Goal: Obtain resource: Obtain resource

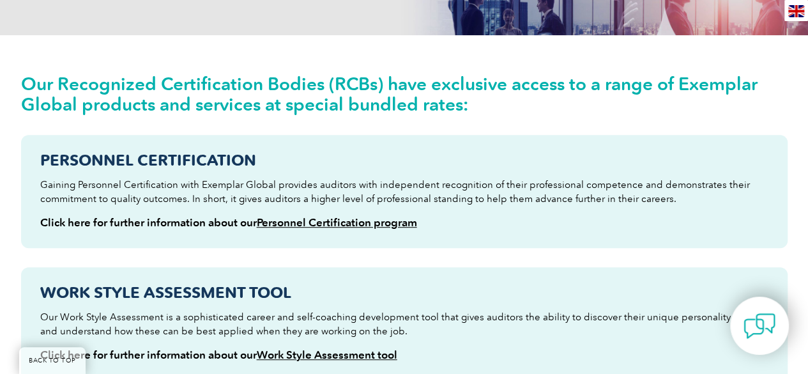
scroll to position [241, 0]
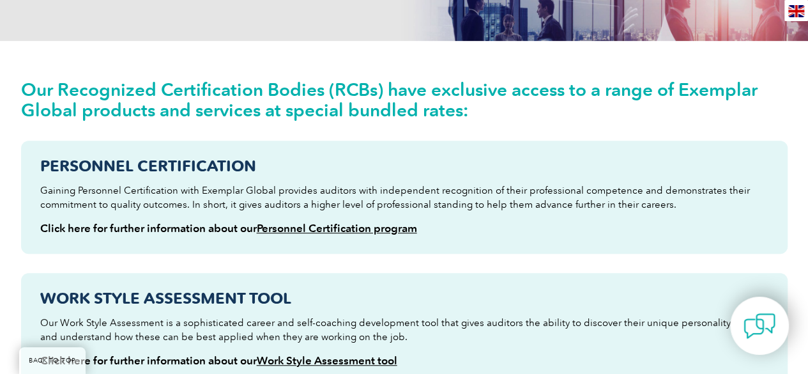
click at [328, 358] on link "Work Style Assessment tool" at bounding box center [327, 360] width 140 height 13
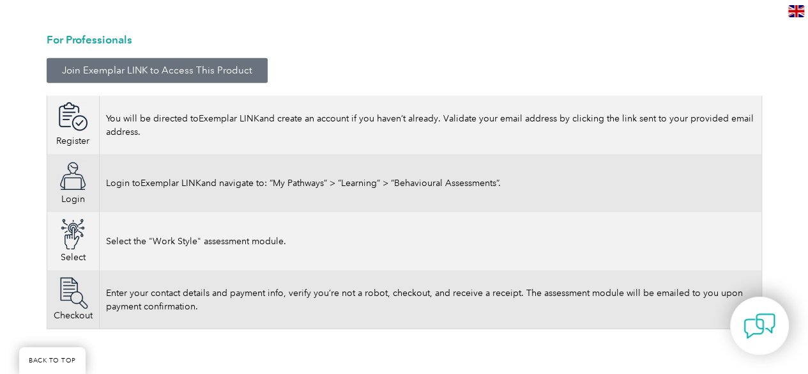
scroll to position [1916, 0]
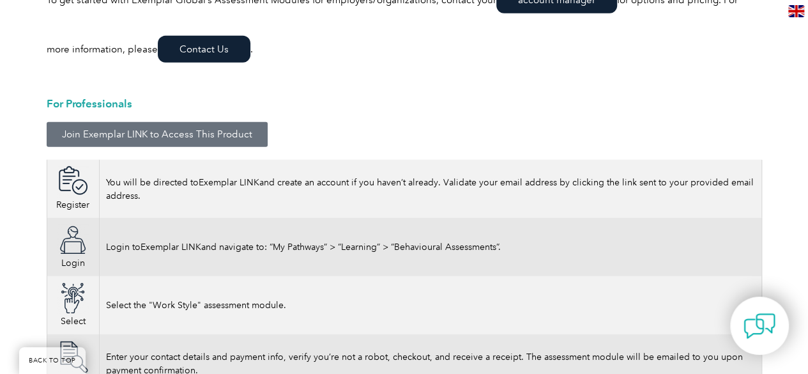
click at [207, 133] on span "Join Exemplar LINK to Access This Product" at bounding box center [157, 135] width 190 height 10
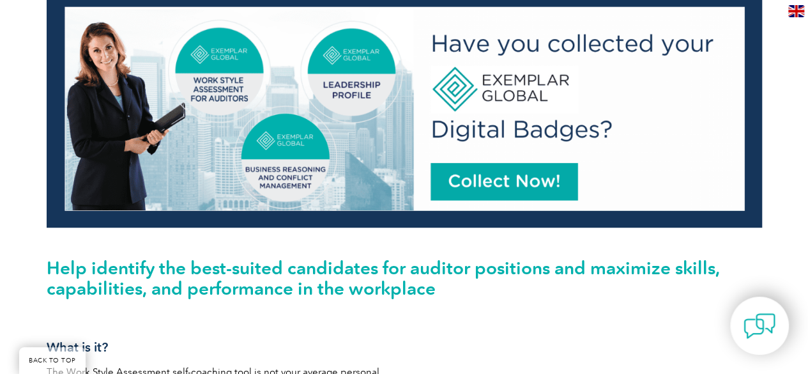
scroll to position [319, 0]
